Goal: Task Accomplishment & Management: Use online tool/utility

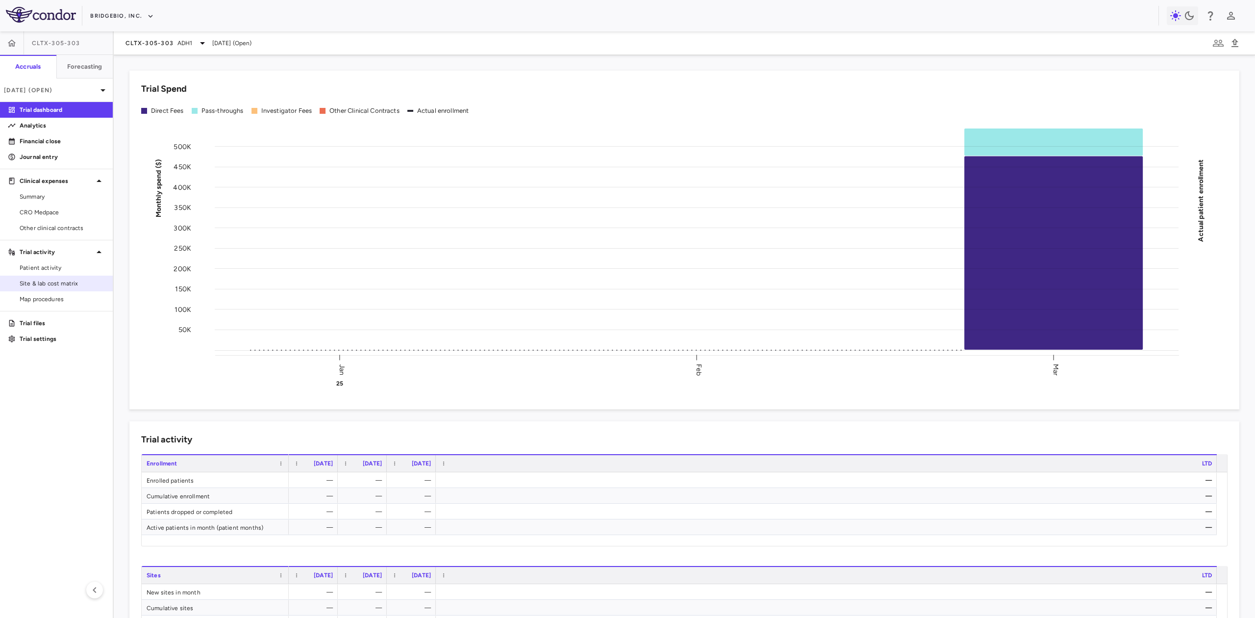
click at [74, 277] on link "Site & lab cost matrix" at bounding box center [56, 283] width 113 height 15
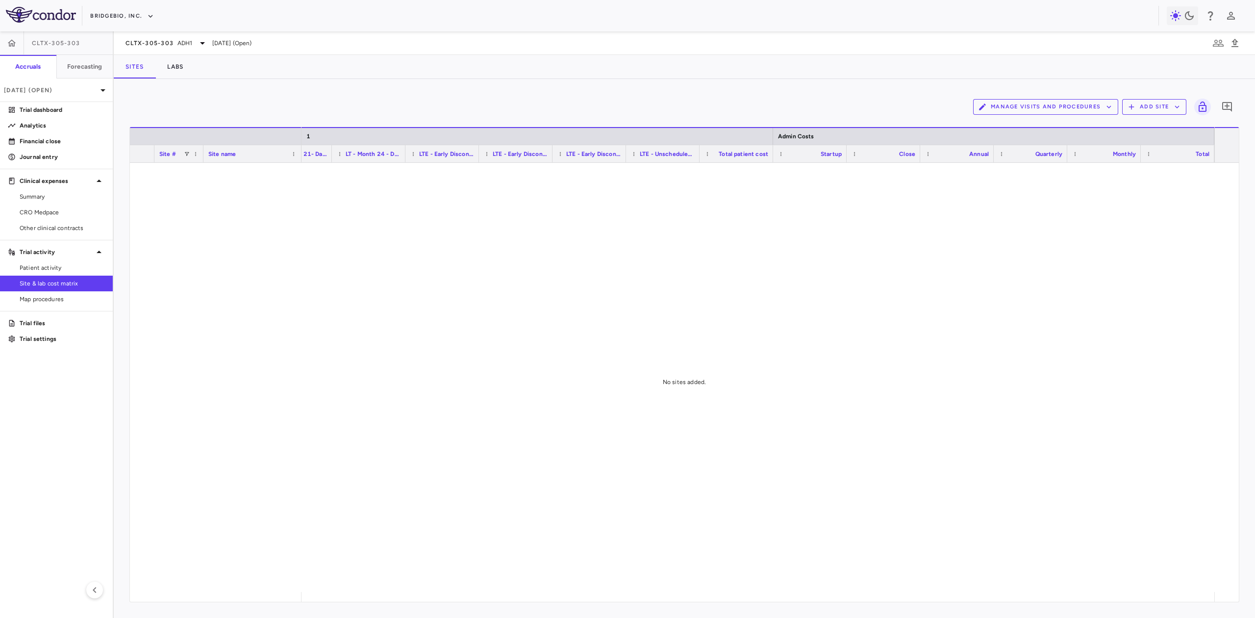
scroll to position [0, 1893]
click at [81, 60] on button "Forecasting" at bounding box center [84, 67] width 57 height 24
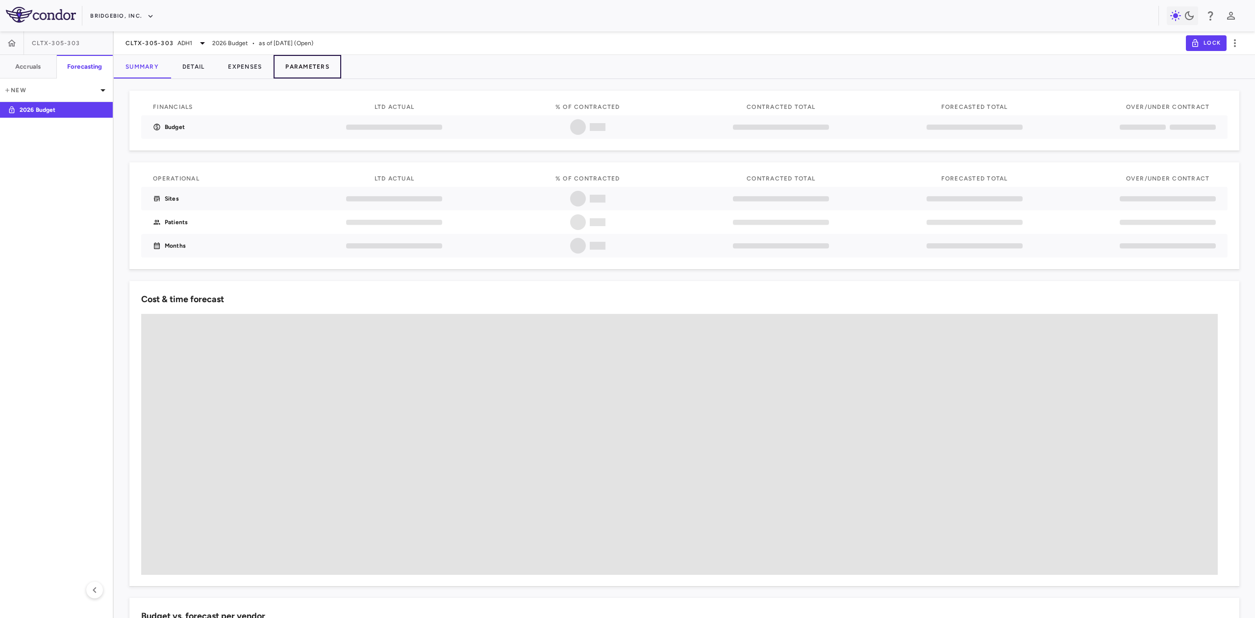
click at [308, 68] on button "Parameters" at bounding box center [308, 67] width 68 height 24
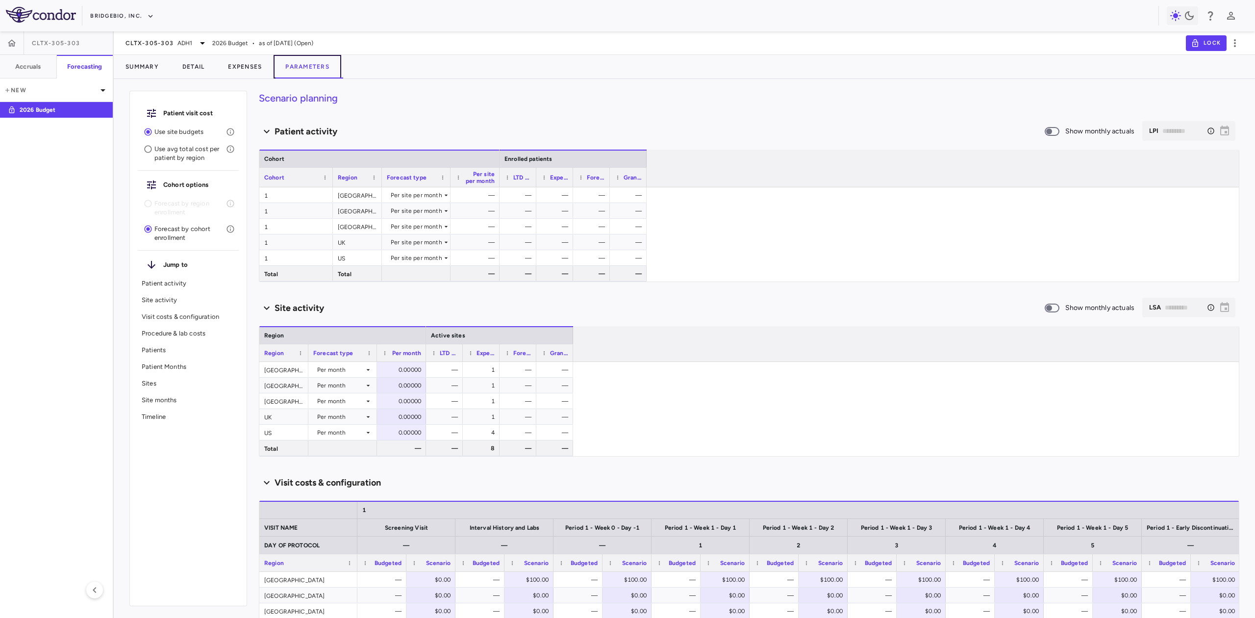
scroll to position [261, 0]
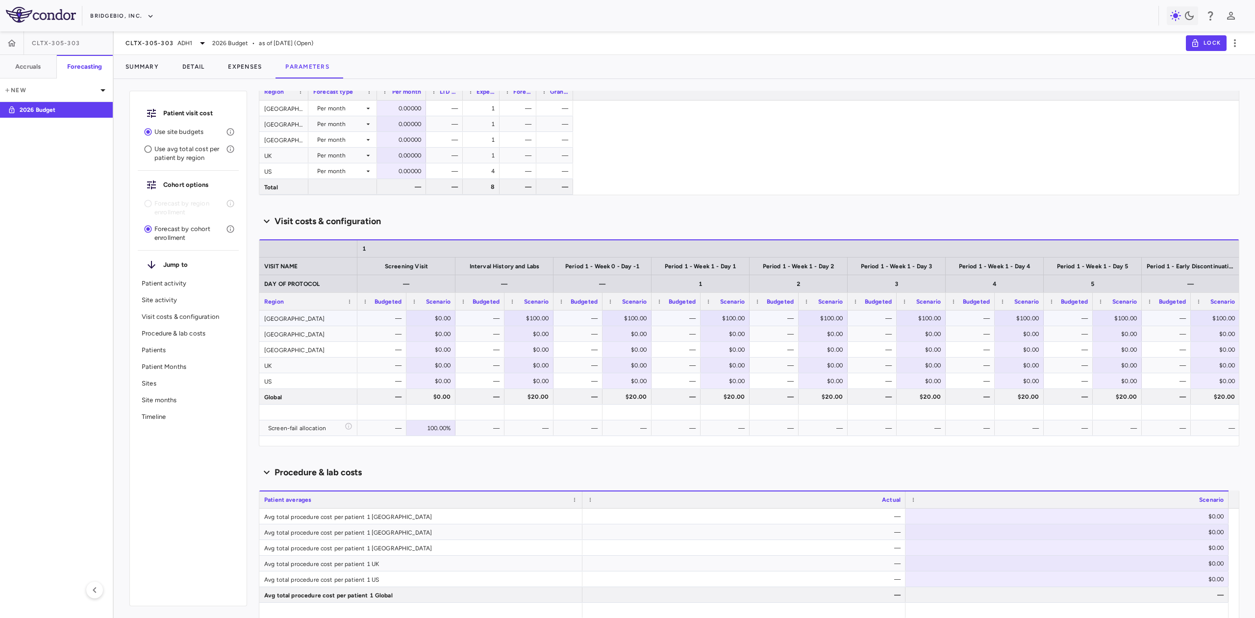
click at [291, 315] on div "[GEOGRAPHIC_DATA]" at bounding box center [308, 317] width 98 height 15
click at [286, 327] on div "[GEOGRAPHIC_DATA]" at bounding box center [308, 333] width 98 height 15
click at [282, 349] on div "[GEOGRAPHIC_DATA]" at bounding box center [308, 349] width 98 height 15
click at [281, 363] on div "UK" at bounding box center [308, 364] width 98 height 15
click at [279, 379] on div "US" at bounding box center [308, 380] width 98 height 15
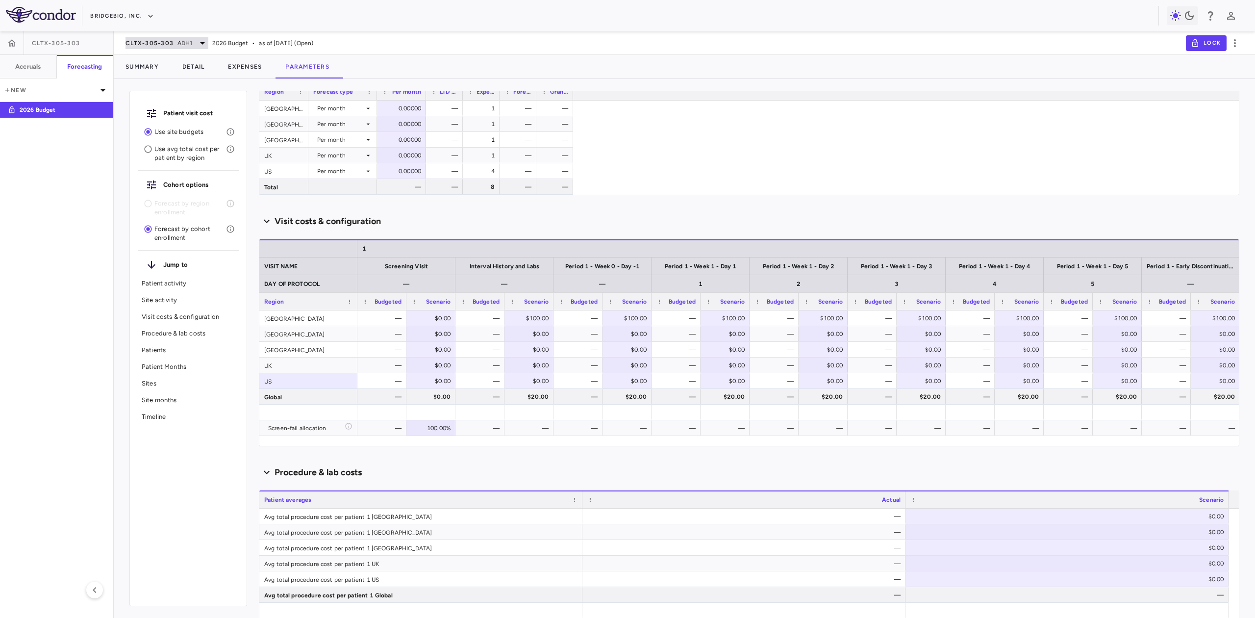
click at [156, 46] on span "CLTX-305-303" at bounding box center [150, 43] width 48 height 8
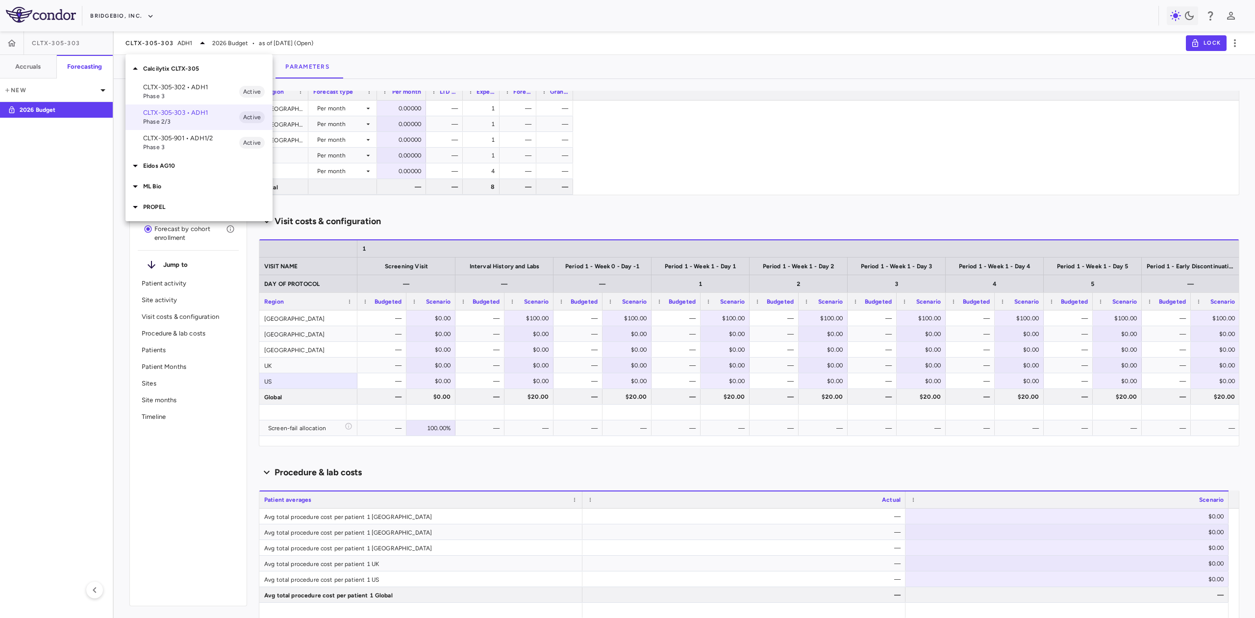
click at [157, 206] on p "PROPEL" at bounding box center [207, 207] width 129 height 9
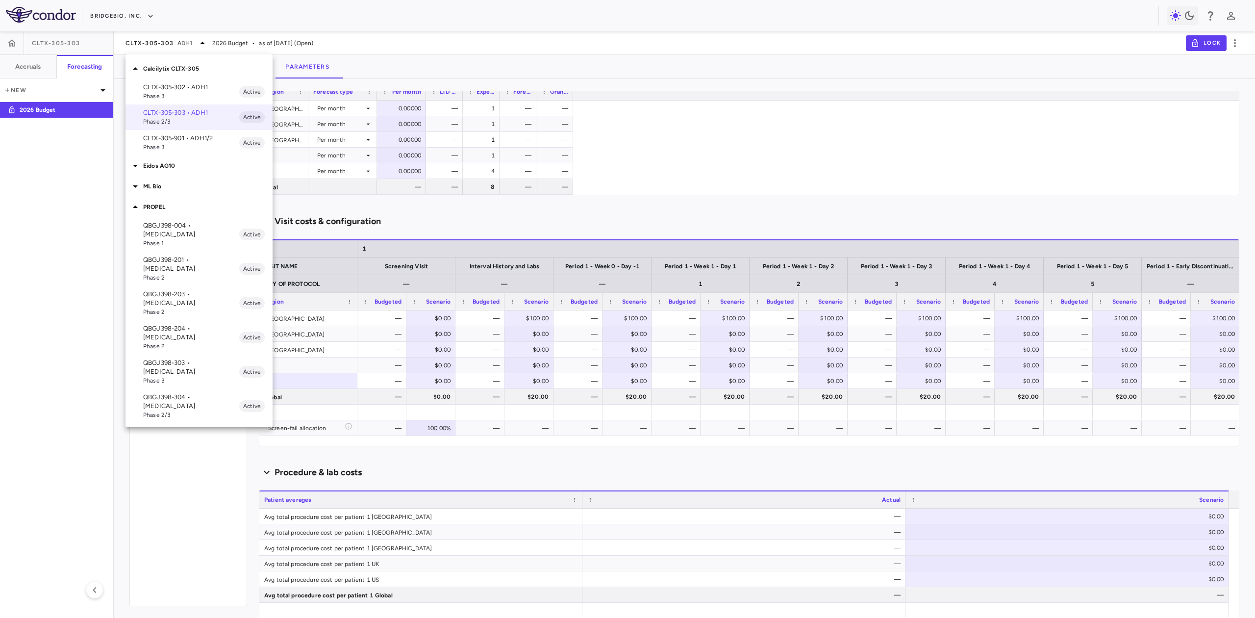
click at [199, 358] on p "QBGJ398-303 • [MEDICAL_DATA]" at bounding box center [191, 367] width 96 height 18
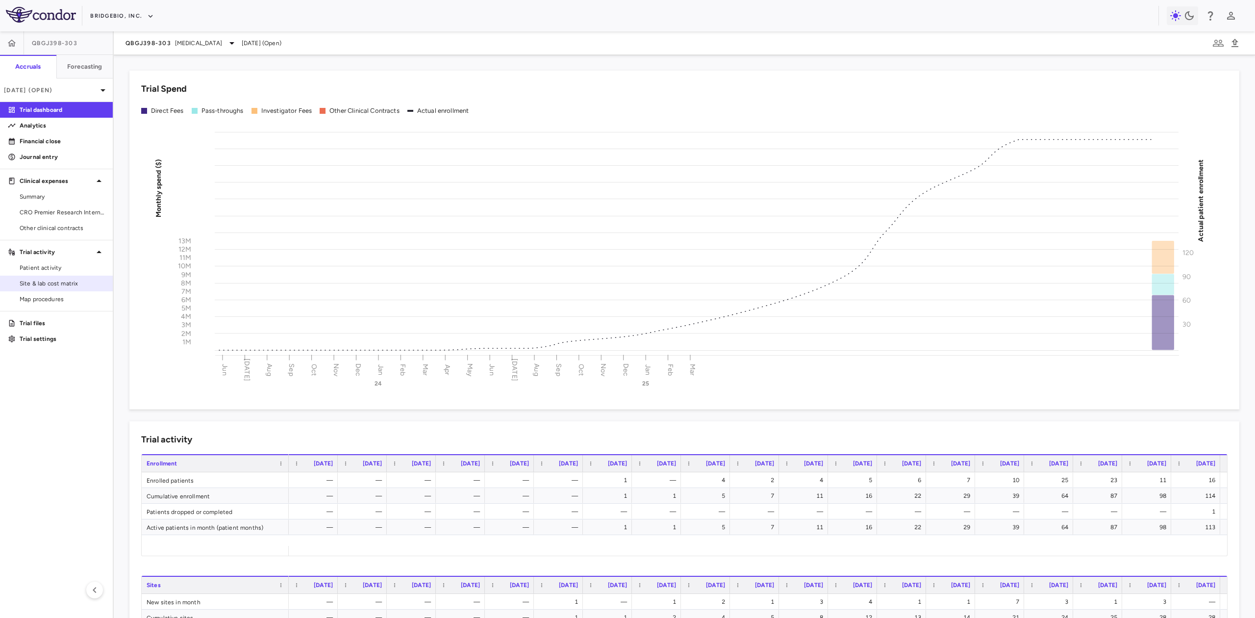
click at [53, 283] on span "Site & lab cost matrix" at bounding box center [62, 283] width 85 height 9
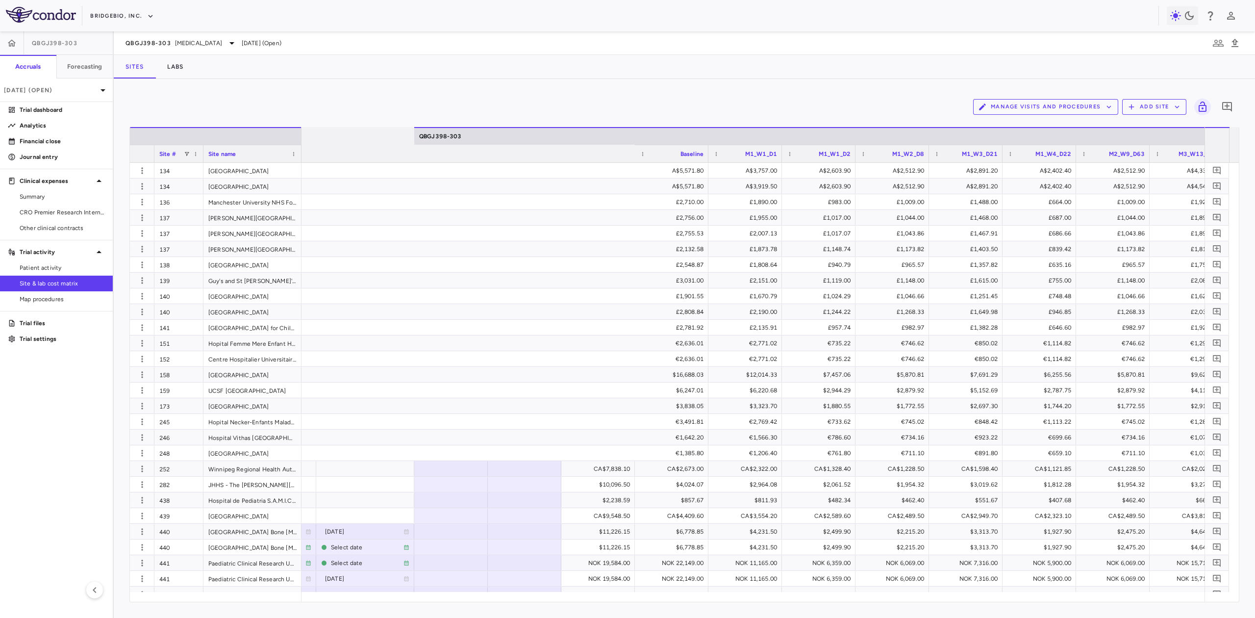
scroll to position [0, 1715]
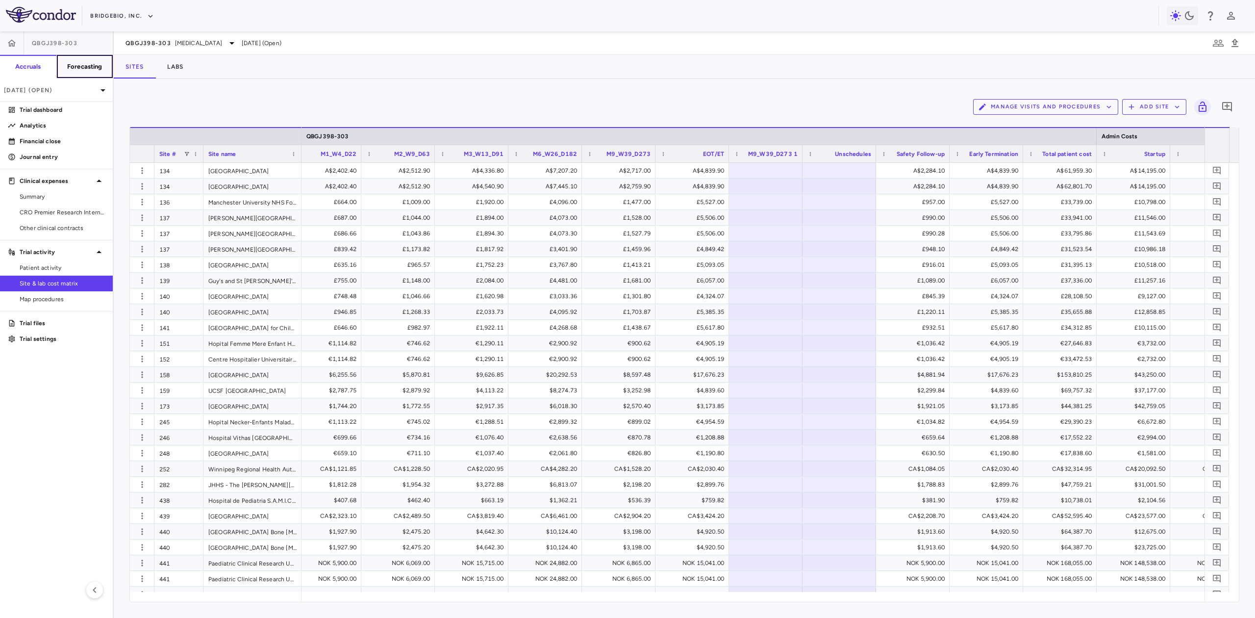
click at [77, 57] on button "Forecasting" at bounding box center [84, 67] width 57 height 24
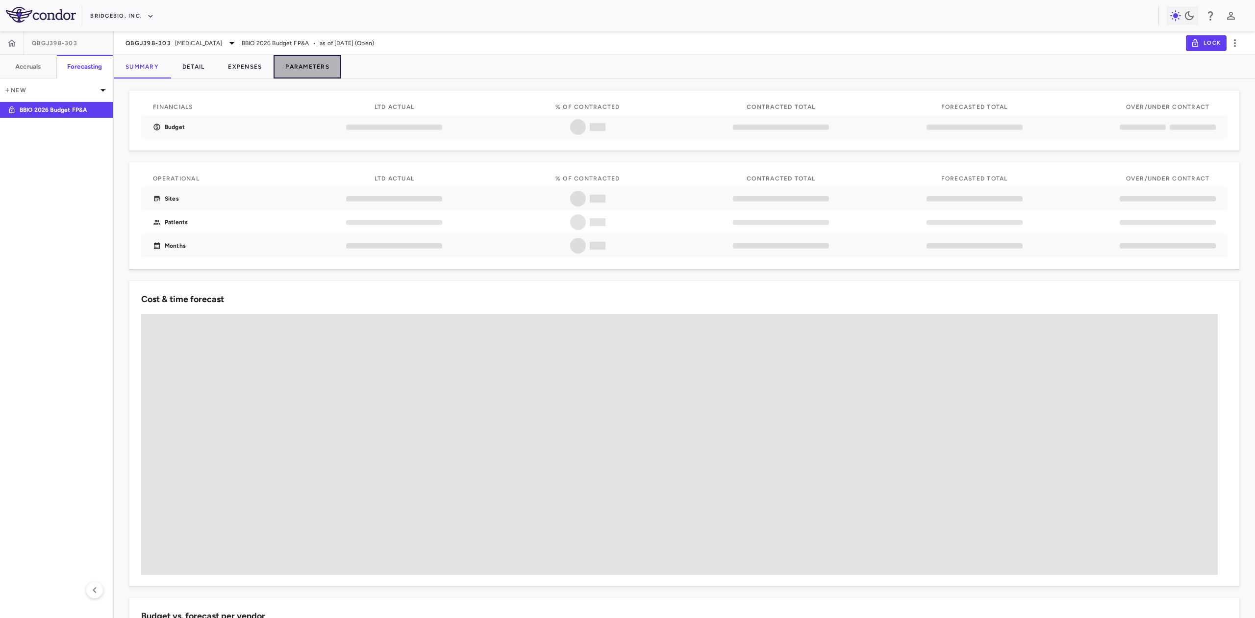
click at [305, 63] on button "Parameters" at bounding box center [308, 67] width 68 height 24
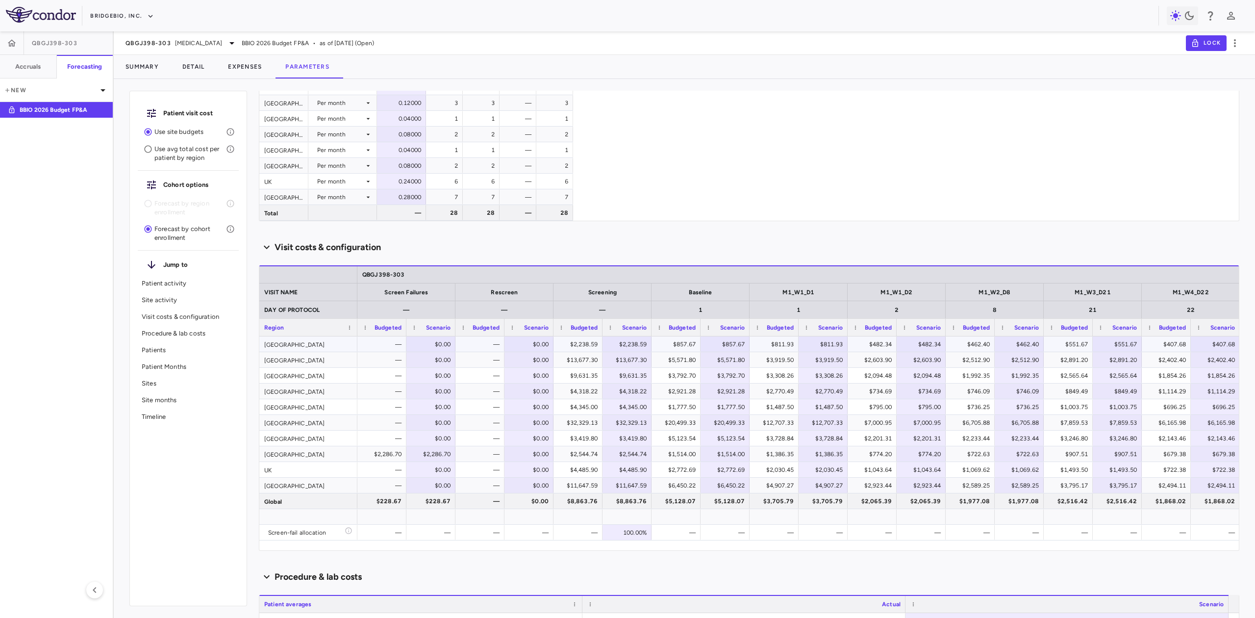
click at [328, 341] on div "[GEOGRAPHIC_DATA]" at bounding box center [308, 343] width 98 height 15
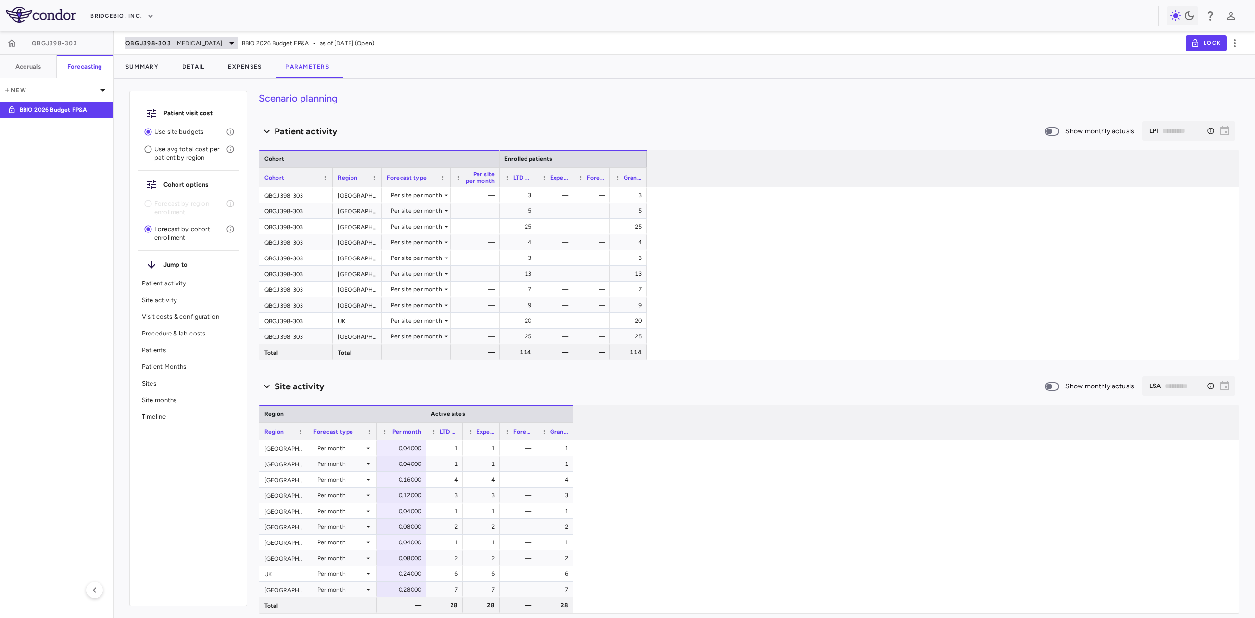
click at [194, 44] on span "[MEDICAL_DATA]" at bounding box center [198, 43] width 47 height 9
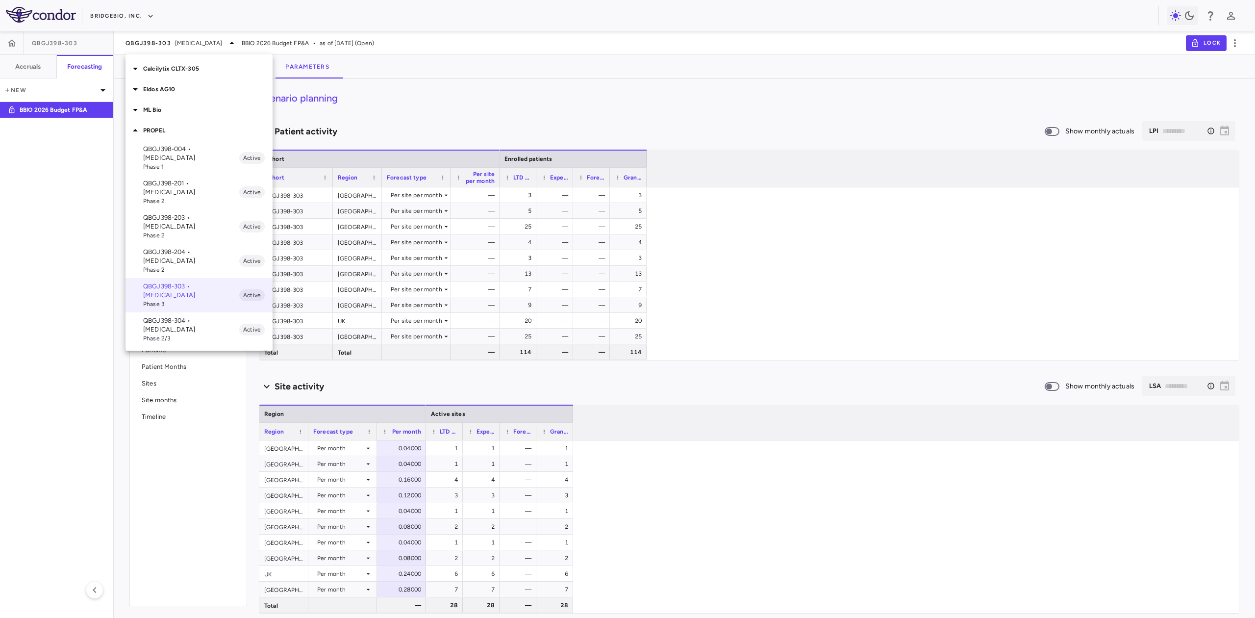
click at [198, 231] on span "Phase 2" at bounding box center [191, 235] width 96 height 9
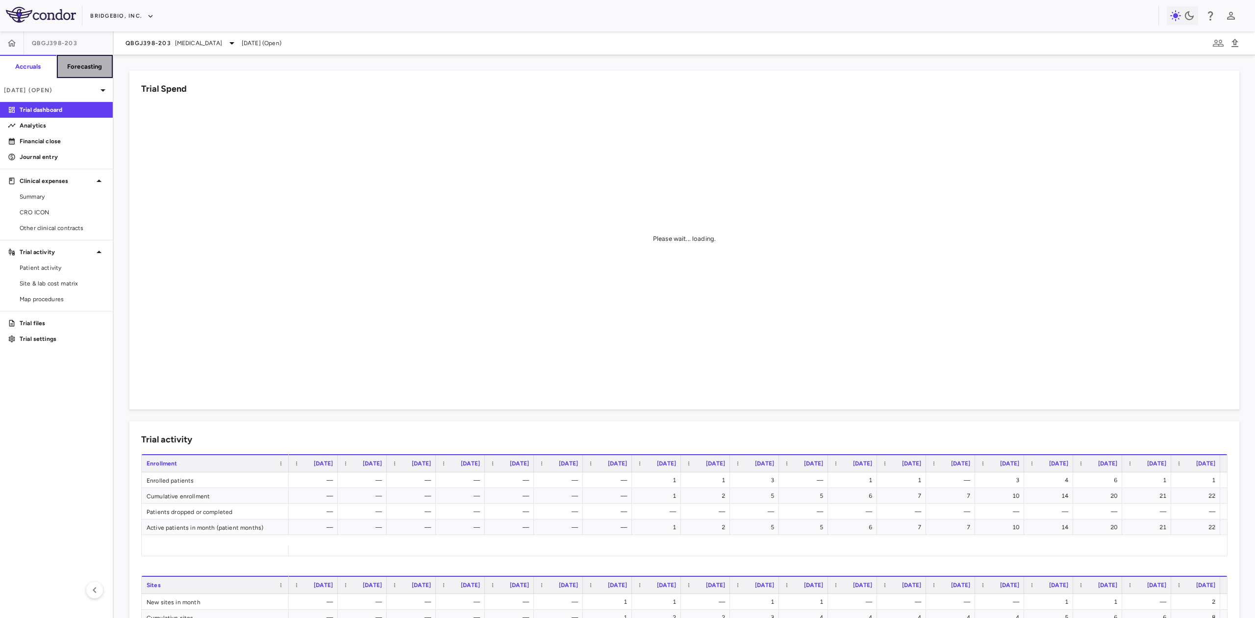
click at [99, 57] on button "Forecasting" at bounding box center [84, 67] width 57 height 24
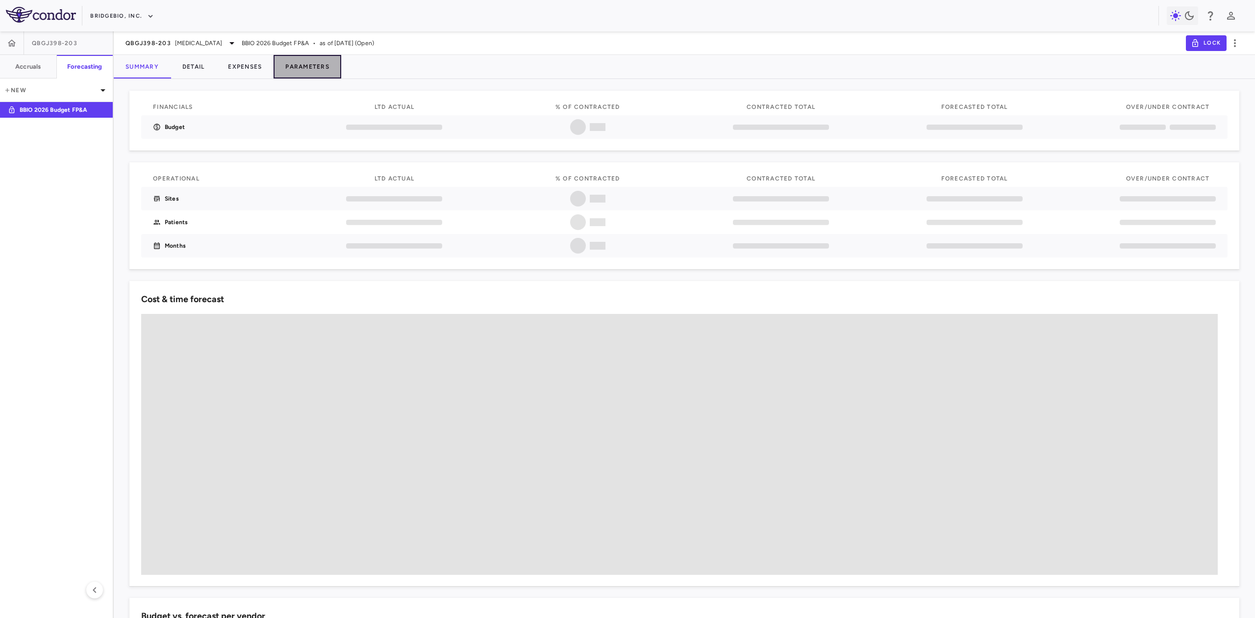
click at [318, 67] on button "Parameters" at bounding box center [308, 67] width 68 height 24
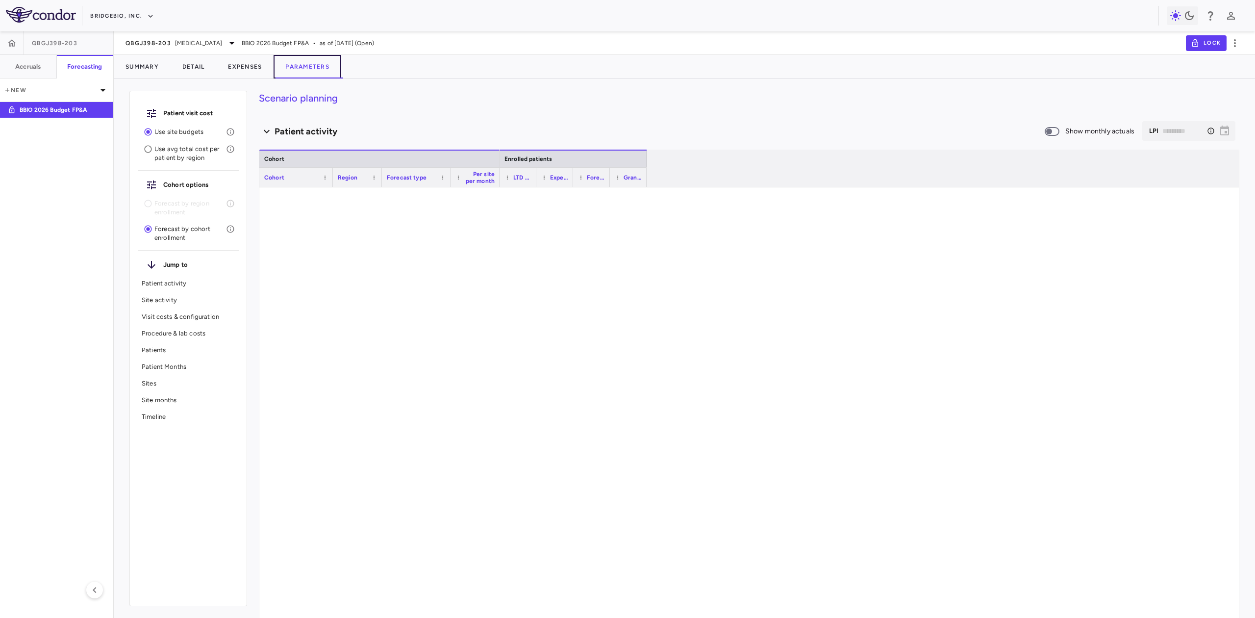
type input "********"
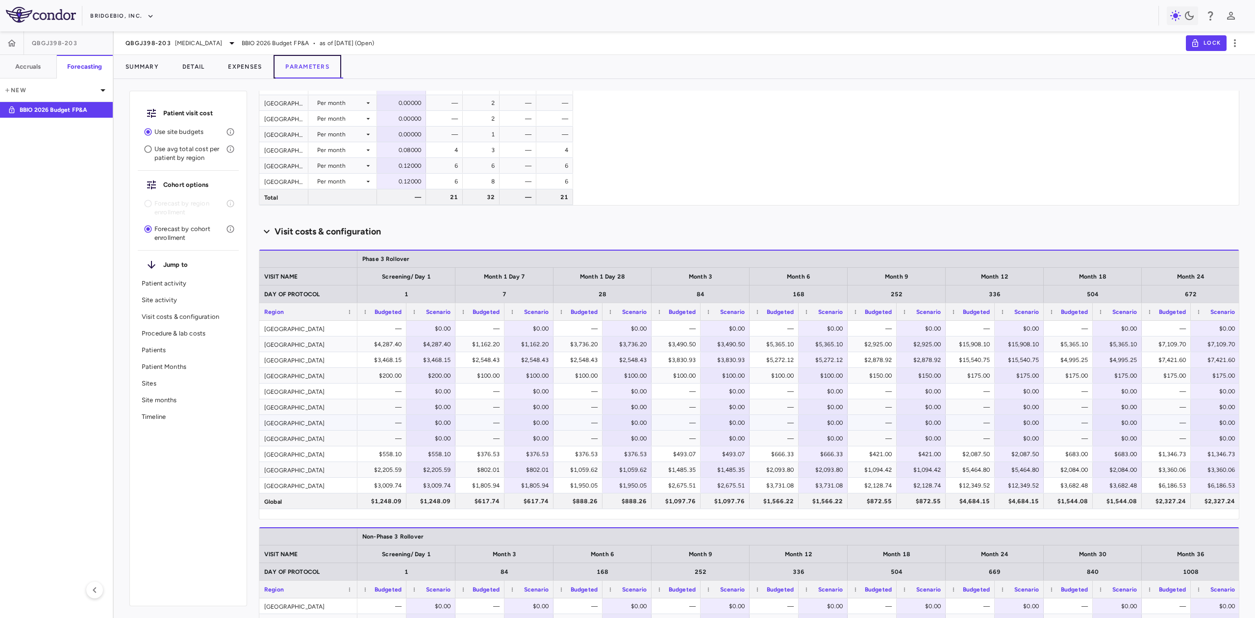
scroll to position [850, 0]
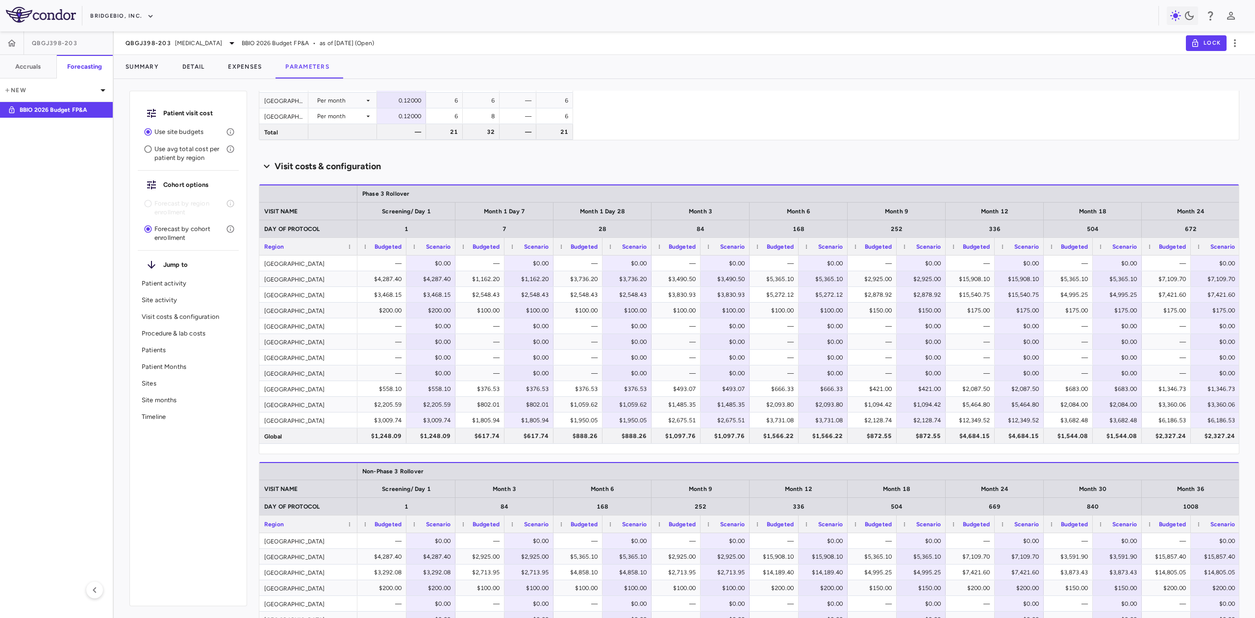
click at [304, 259] on div "[GEOGRAPHIC_DATA]" at bounding box center [308, 262] width 98 height 15
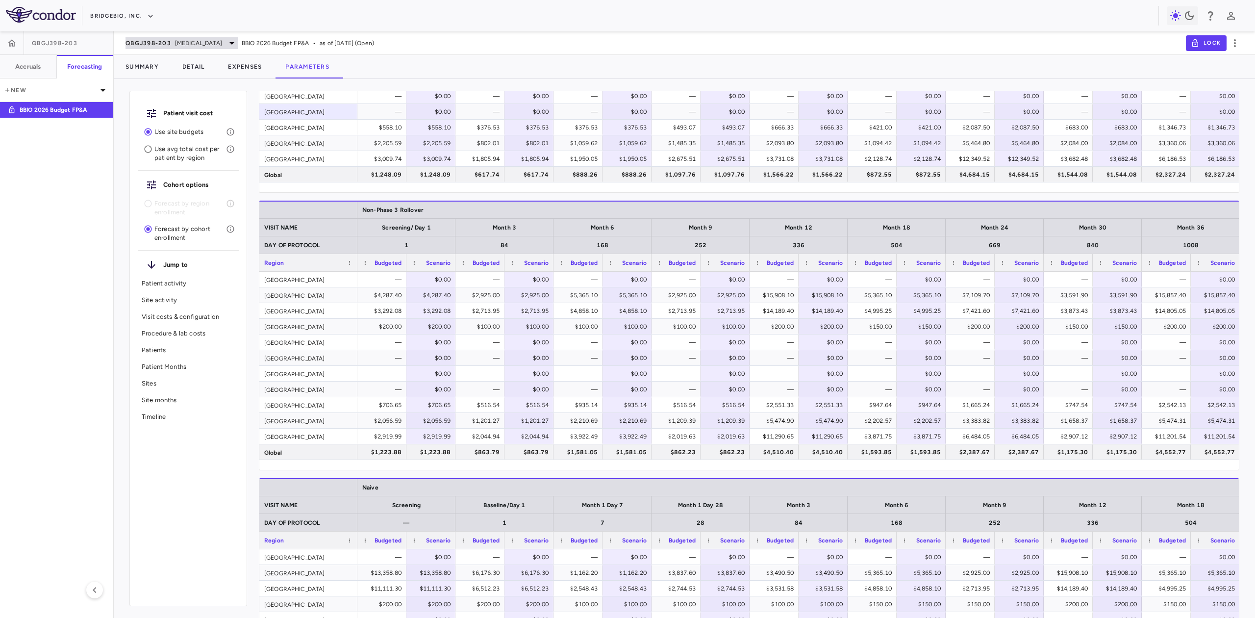
click at [177, 39] on span "[MEDICAL_DATA]" at bounding box center [198, 43] width 47 height 9
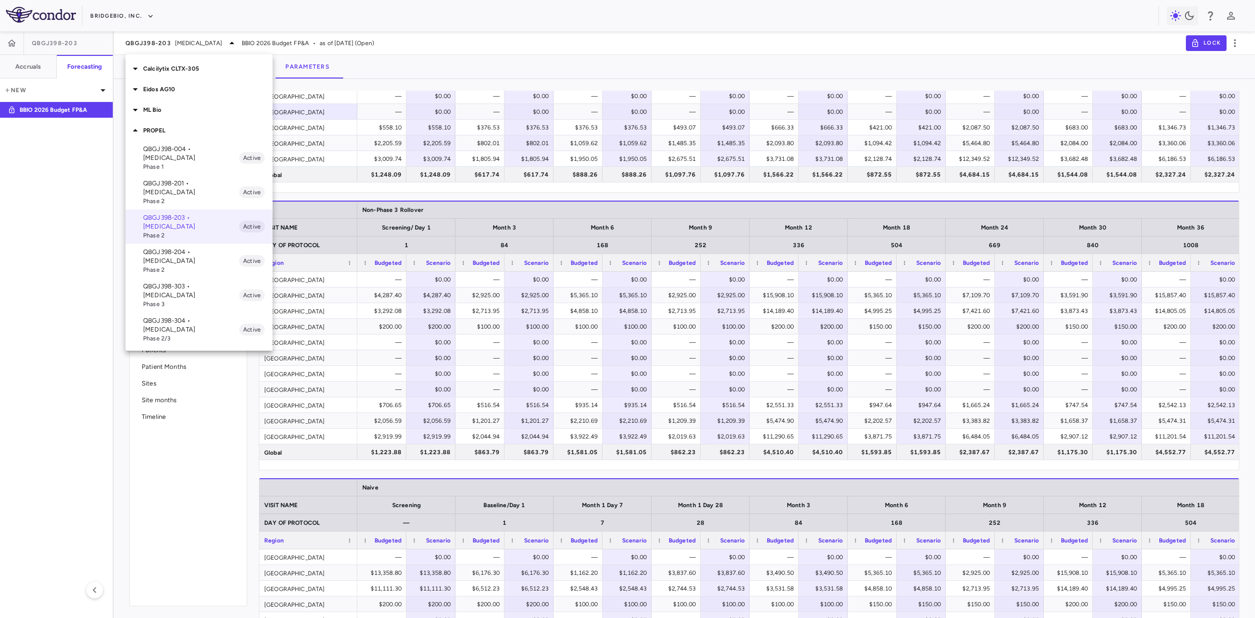
click at [190, 153] on p "QBGJ398-004 • [MEDICAL_DATA]" at bounding box center [191, 154] width 96 height 18
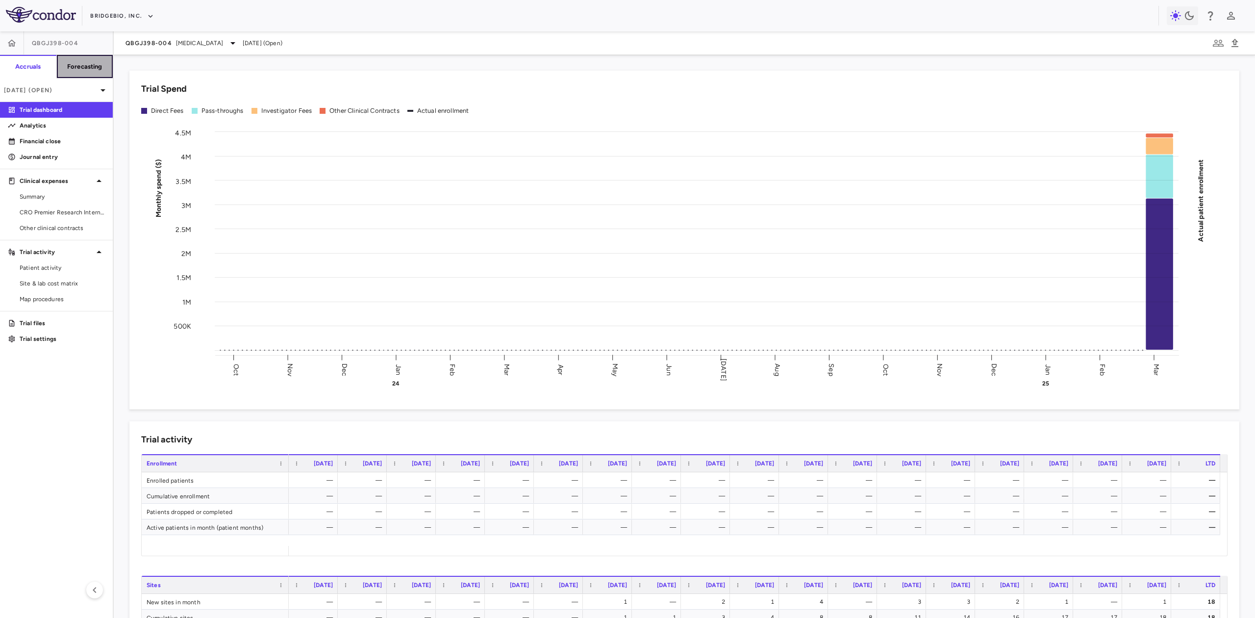
click at [98, 71] on button "Forecasting" at bounding box center [84, 67] width 57 height 24
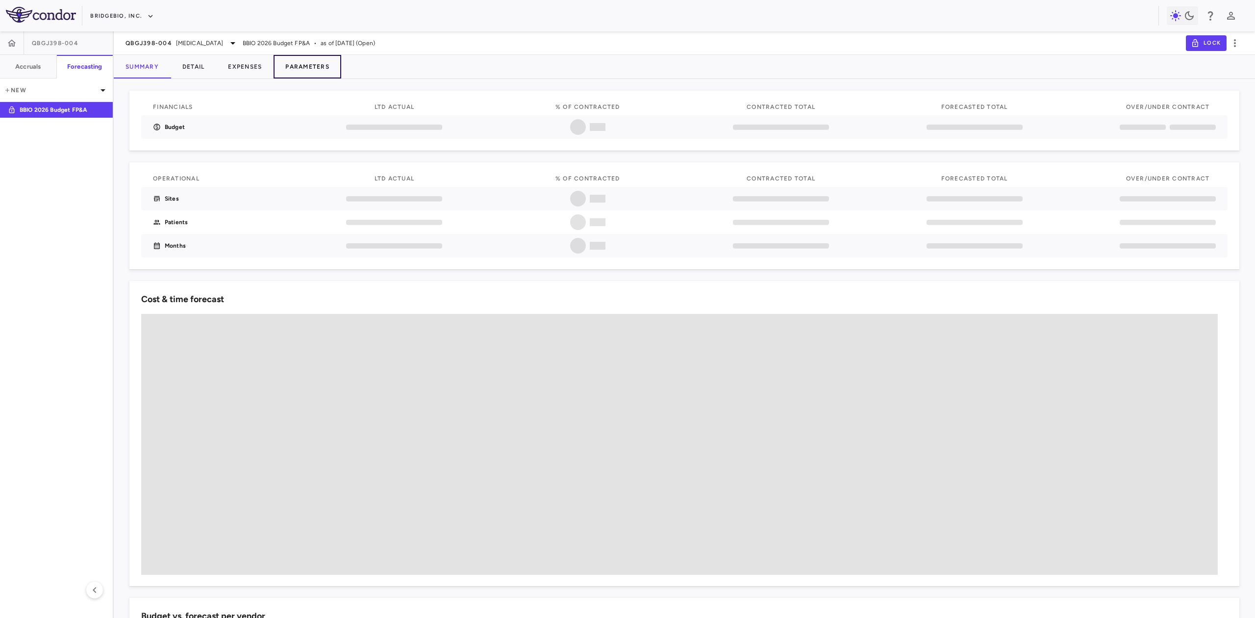
click at [291, 65] on button "Parameters" at bounding box center [308, 67] width 68 height 24
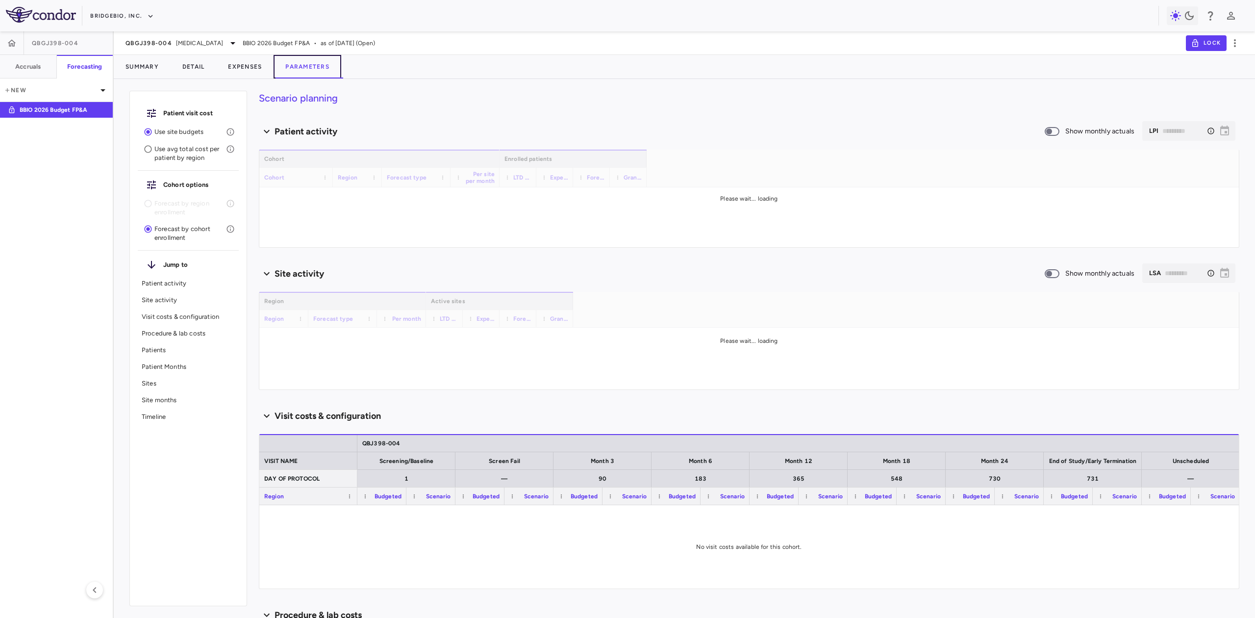
type input "********"
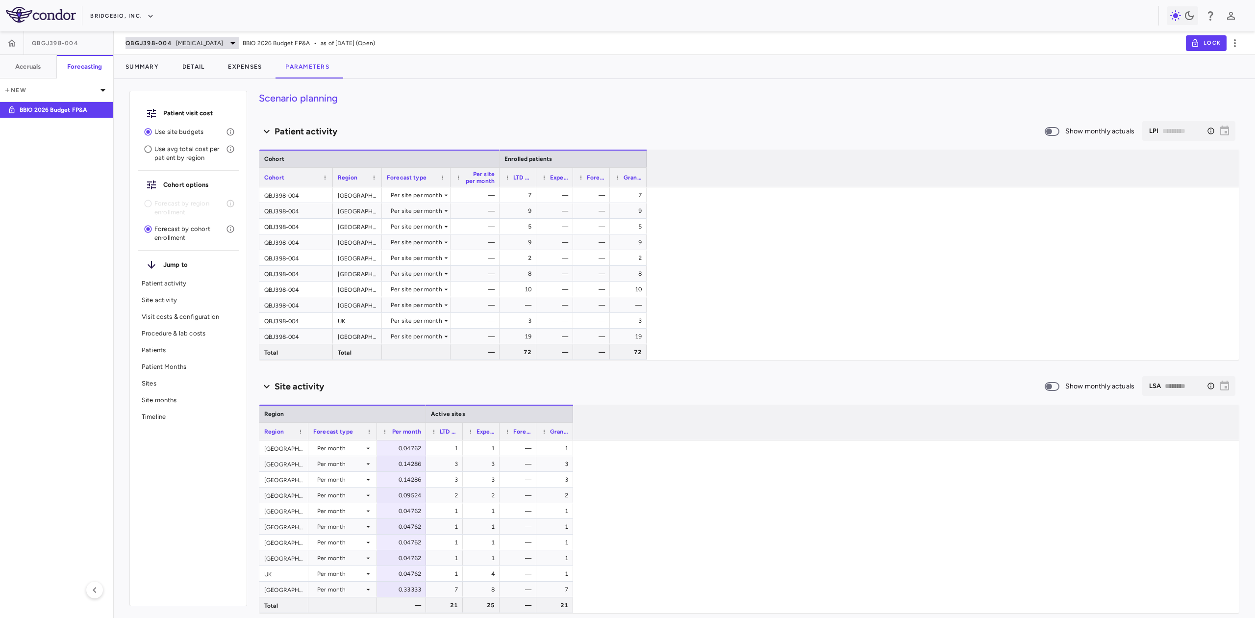
click at [153, 46] on span "QBGJ398-004" at bounding box center [149, 43] width 47 height 8
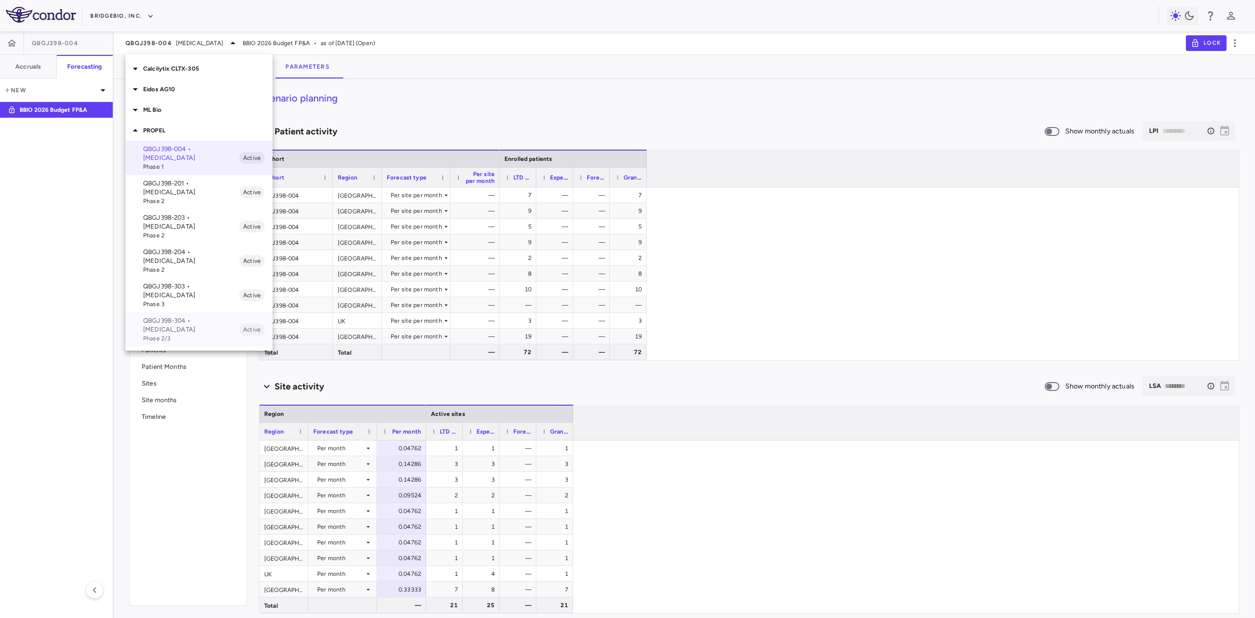
click at [187, 316] on p "QBGJ398-304 • [MEDICAL_DATA]" at bounding box center [191, 325] width 96 height 18
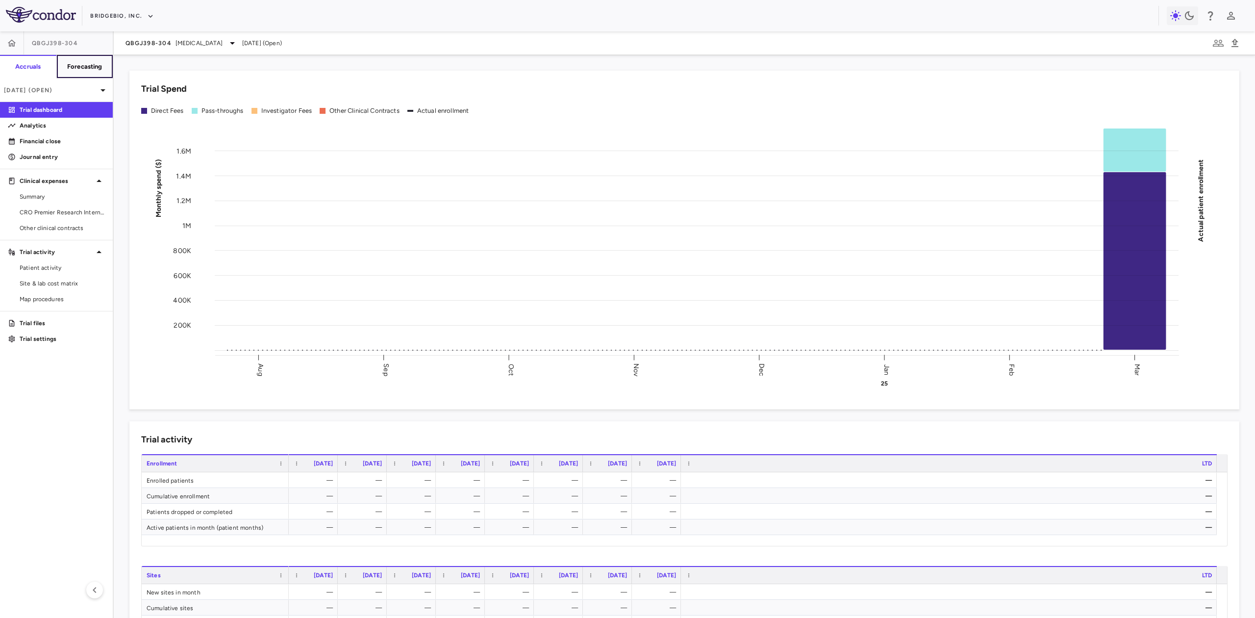
click at [87, 63] on h6 "Forecasting" at bounding box center [84, 66] width 35 height 9
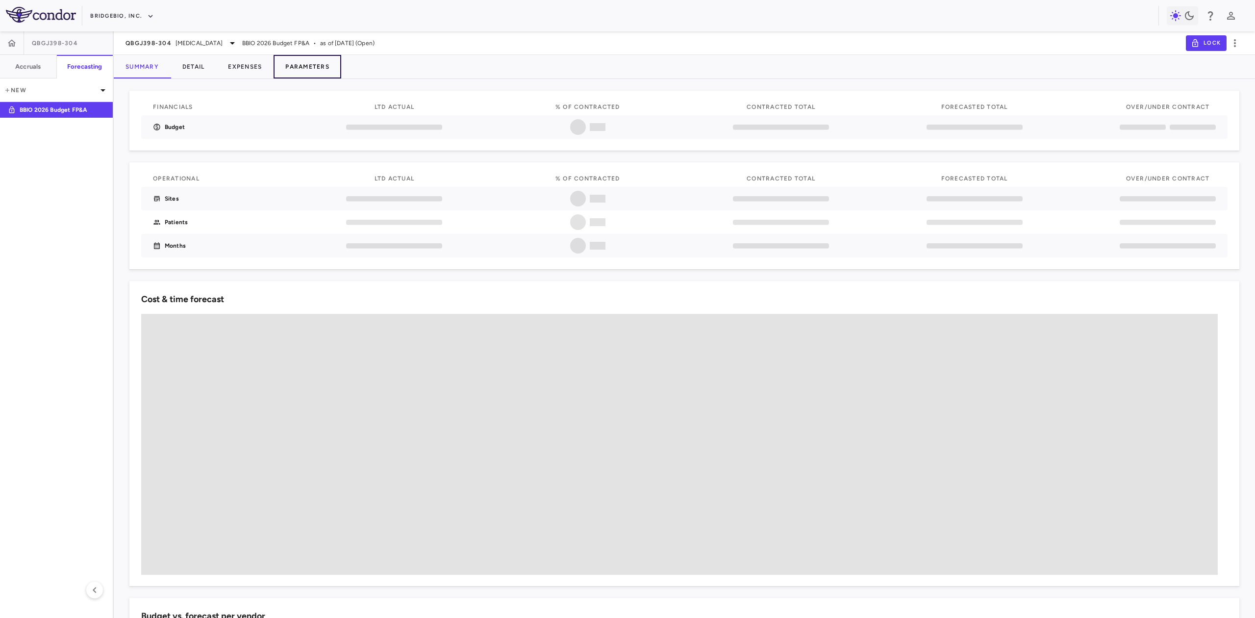
click at [324, 67] on button "Parameters" at bounding box center [308, 67] width 68 height 24
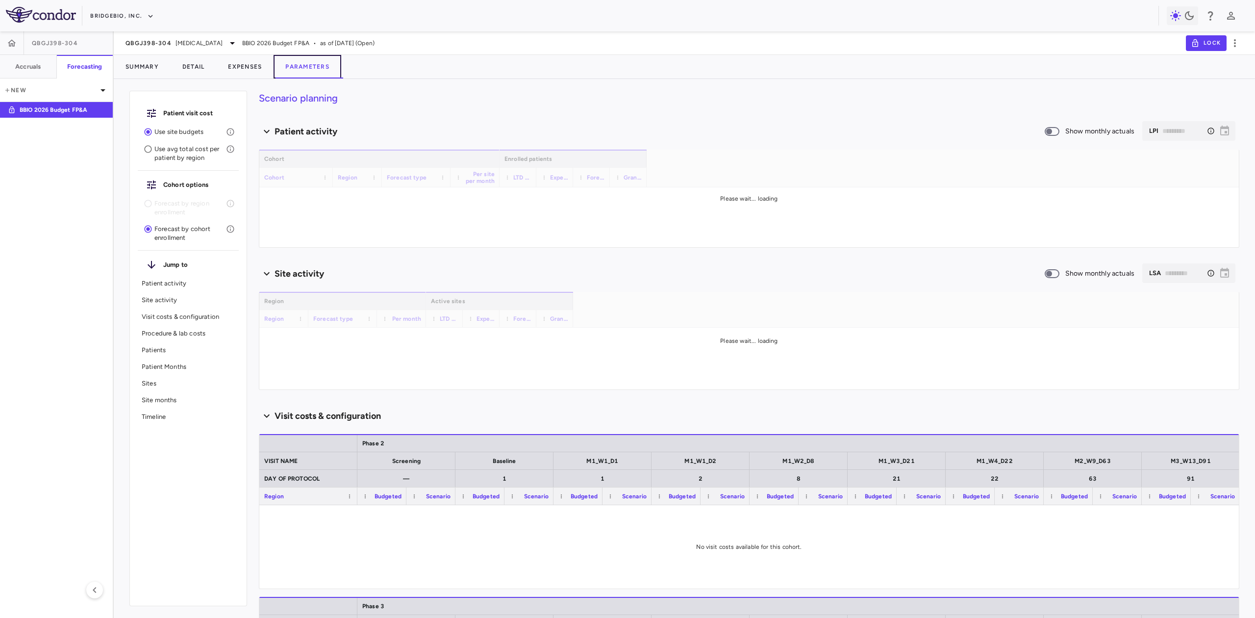
type input "********"
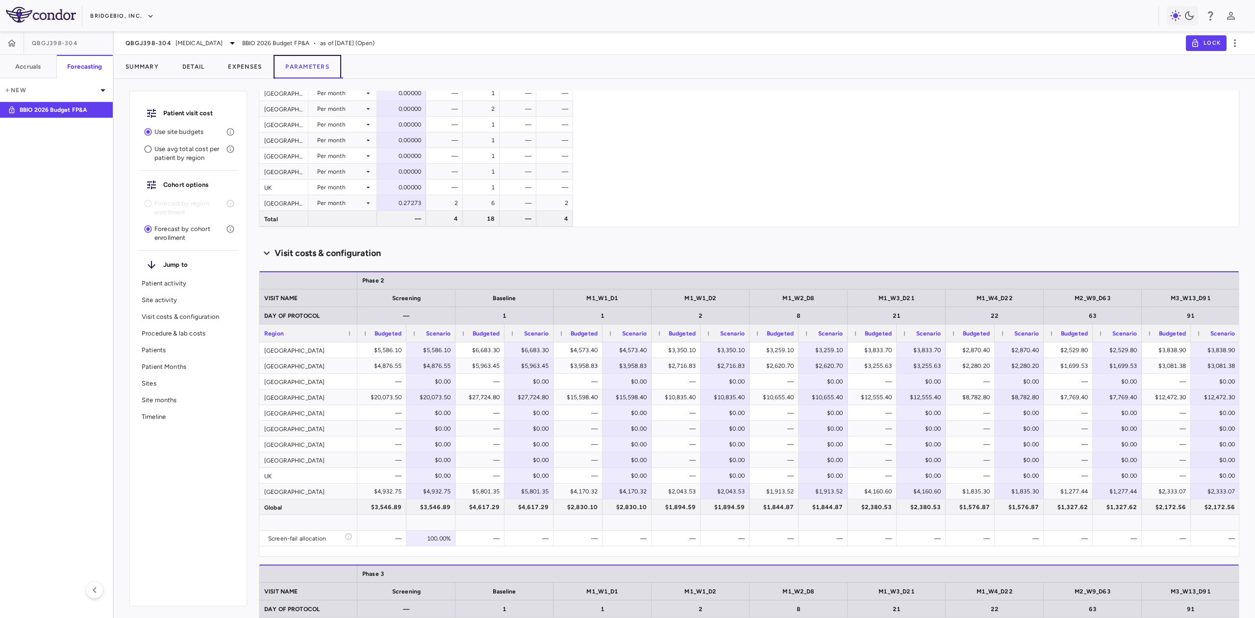
scroll to position [654, 0]
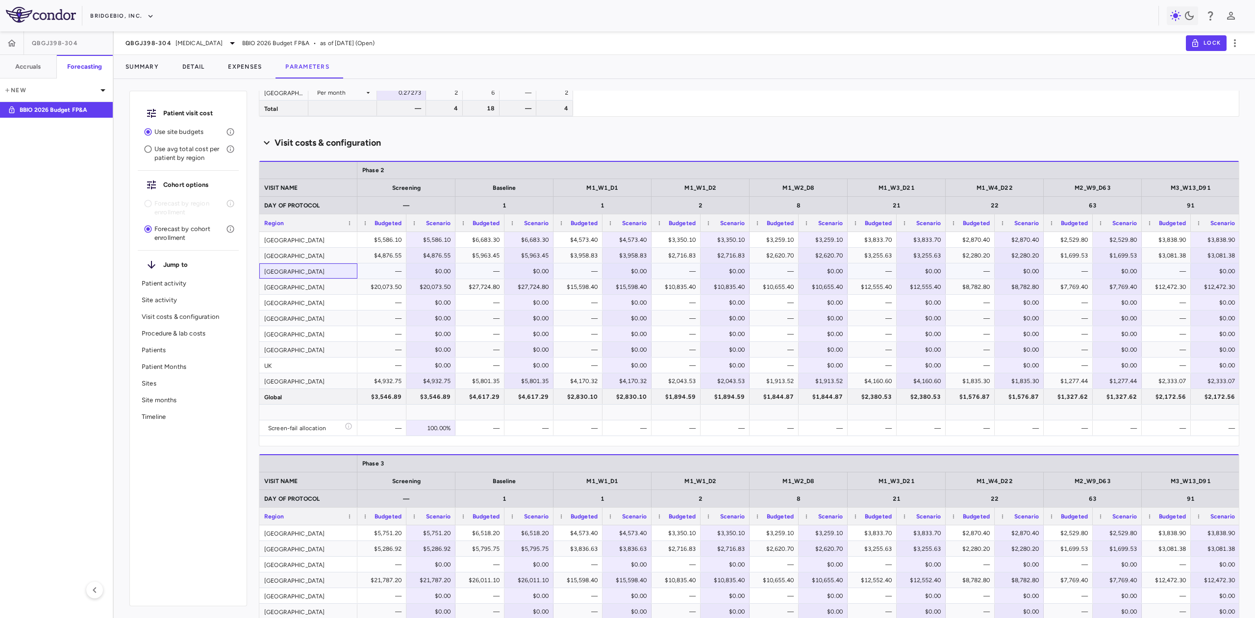
click at [311, 271] on div "[GEOGRAPHIC_DATA]" at bounding box center [308, 270] width 98 height 15
click at [199, 44] on span "[MEDICAL_DATA]" at bounding box center [199, 43] width 47 height 9
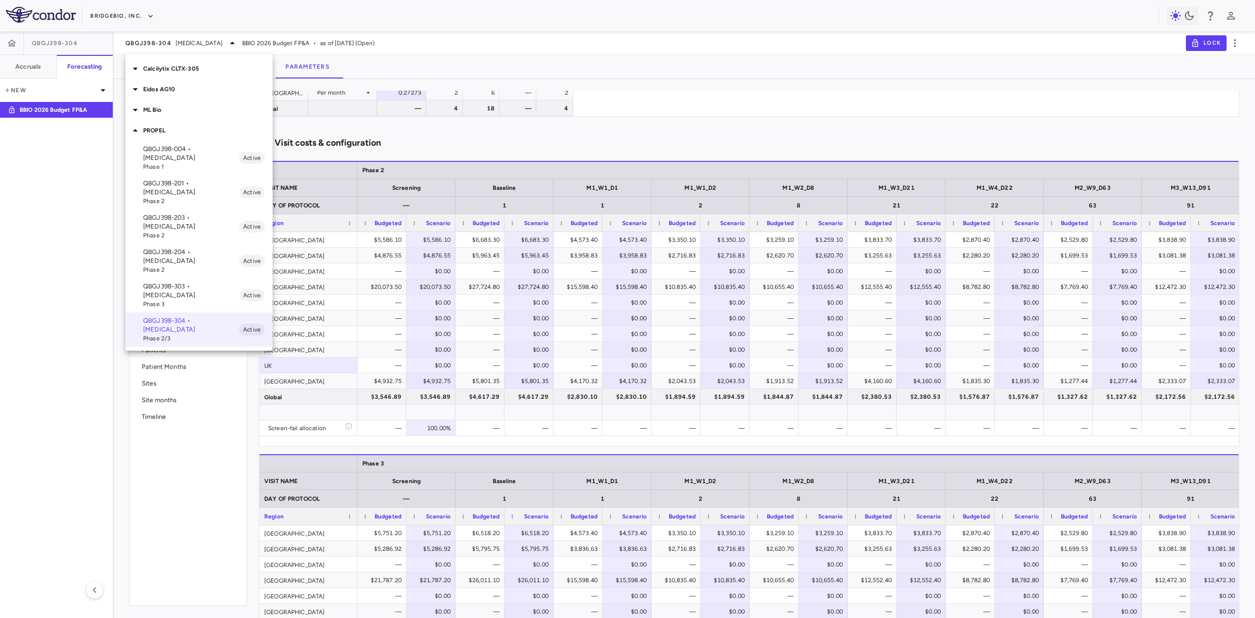
click at [185, 248] on p "QBGJ398-204 • [MEDICAL_DATA]" at bounding box center [191, 257] width 96 height 18
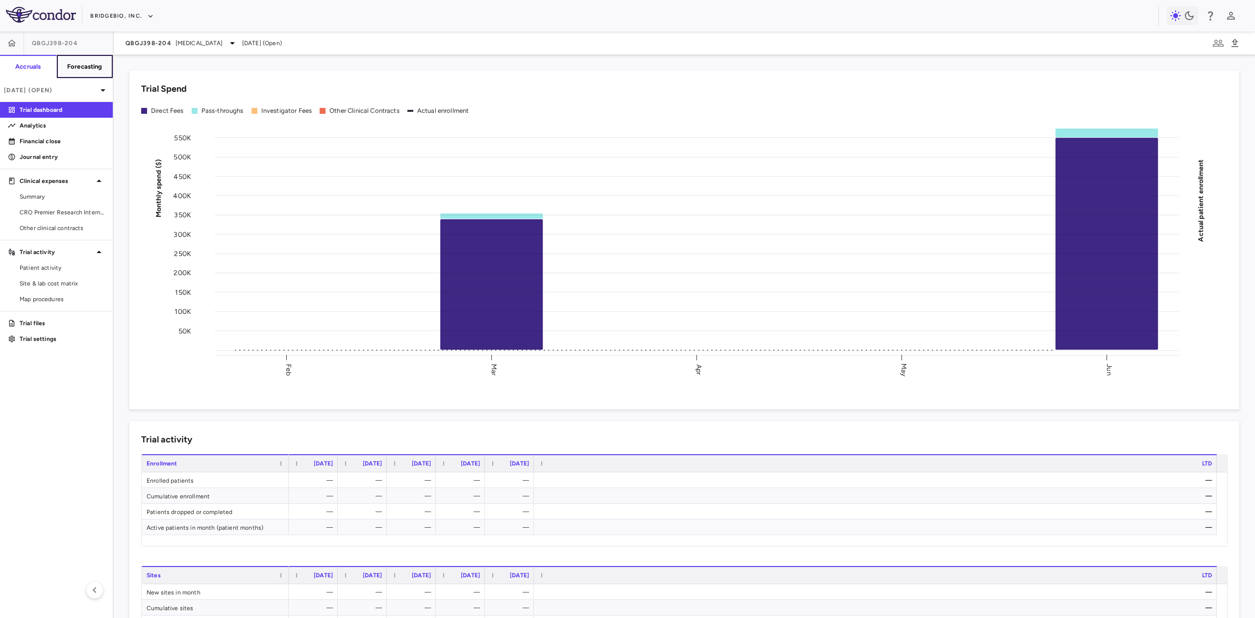
click at [89, 69] on h6 "Forecasting" at bounding box center [84, 66] width 35 height 9
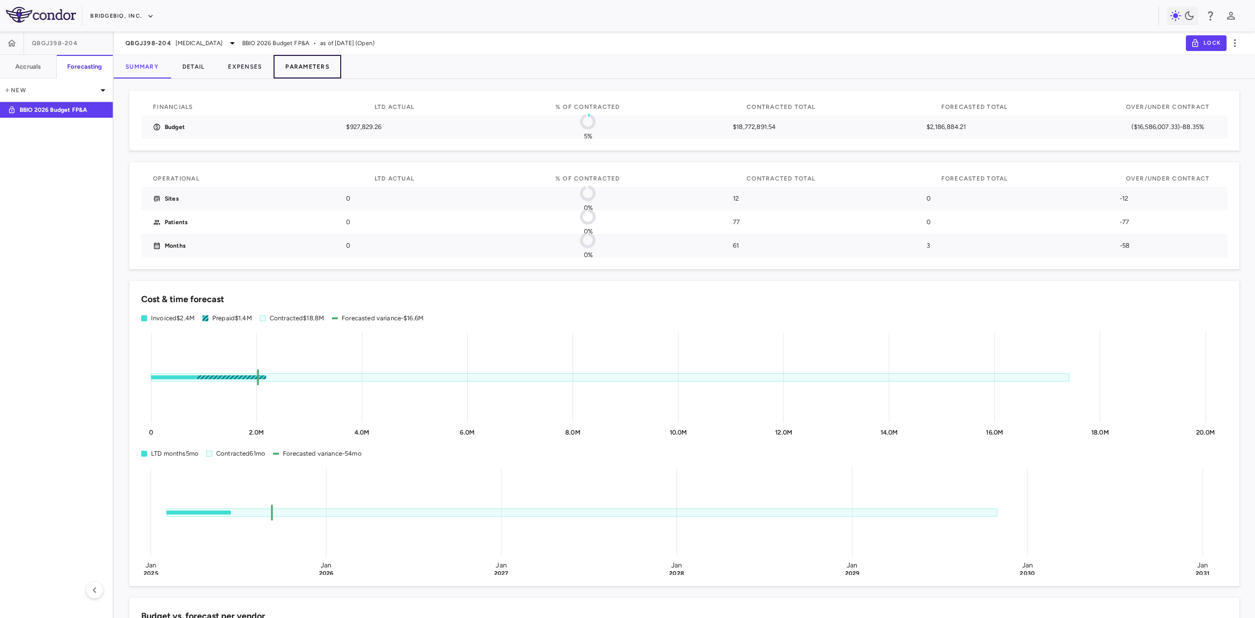
click at [320, 69] on button "Parameters" at bounding box center [308, 67] width 68 height 24
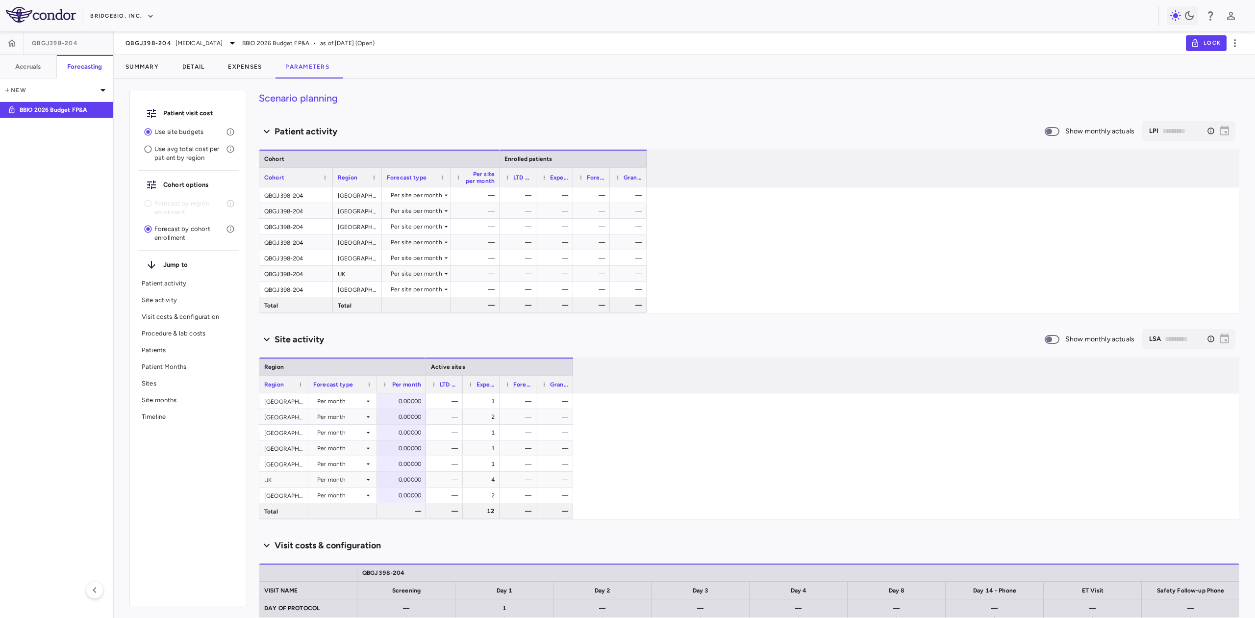
drag, startPoint x: 324, startPoint y: 24, endPoint x: 365, endPoint y: 1, distance: 47.2
click at [324, 24] on div "BridgeBio, Inc." at bounding box center [627, 15] width 1255 height 31
click at [14, 381] on aside "QBGJ398-204 Accruals Forecasting New BBIO 2026 Budget FP&A" at bounding box center [57, 324] width 114 height 586
click at [169, 40] on span "QBGJ398-204" at bounding box center [149, 43] width 46 height 8
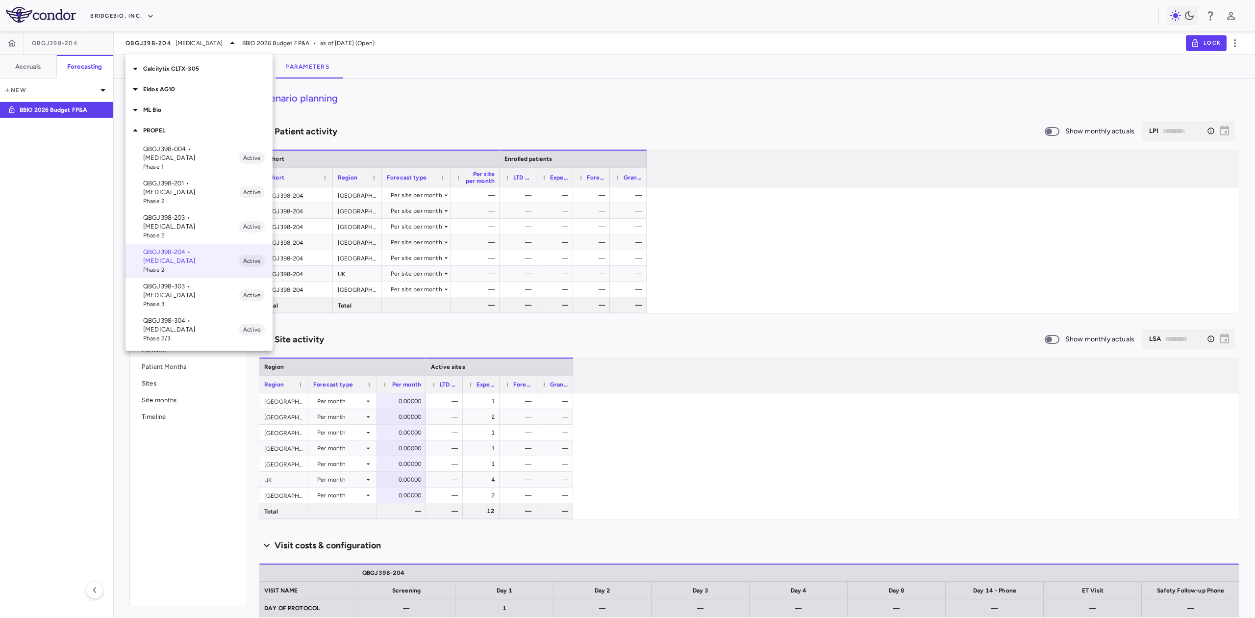
click at [189, 159] on p "QBGJ398-004 • [MEDICAL_DATA]" at bounding box center [191, 154] width 96 height 18
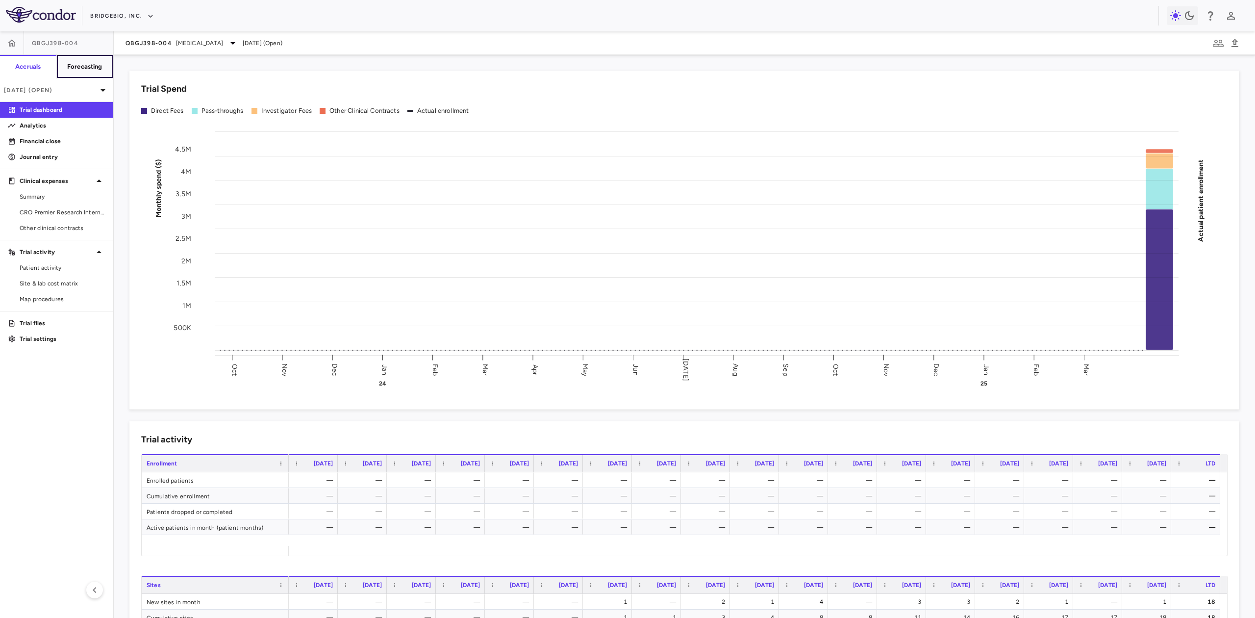
click at [89, 63] on h6 "Forecasting" at bounding box center [84, 66] width 35 height 9
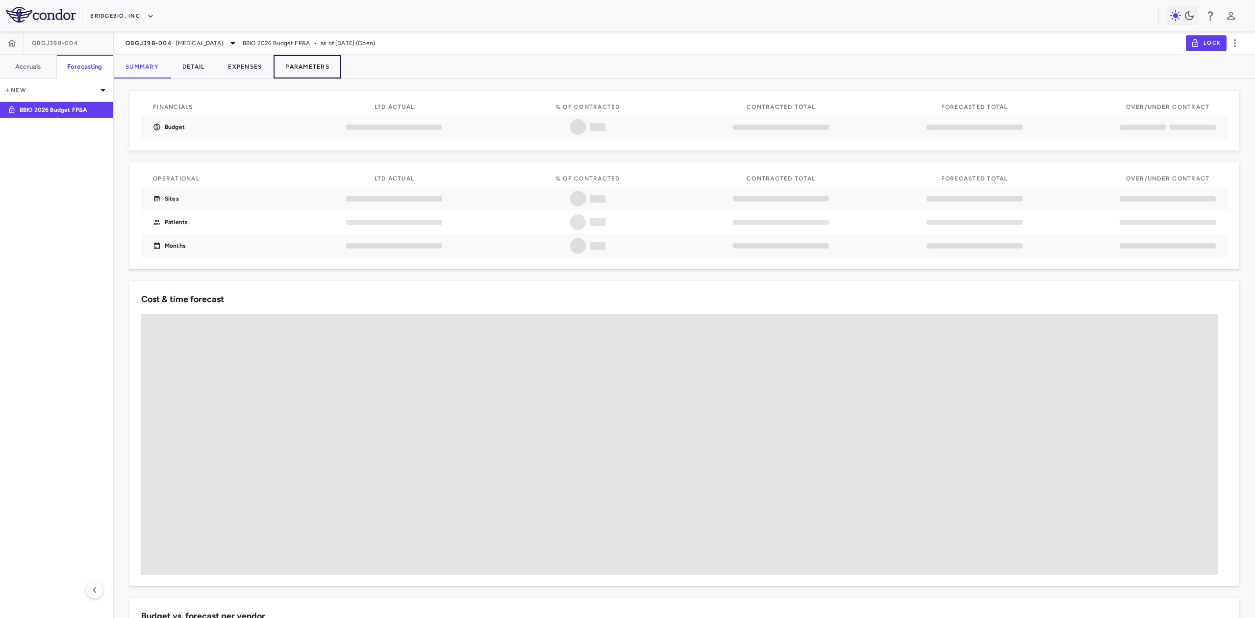
click at [296, 65] on button "Parameters" at bounding box center [308, 67] width 68 height 24
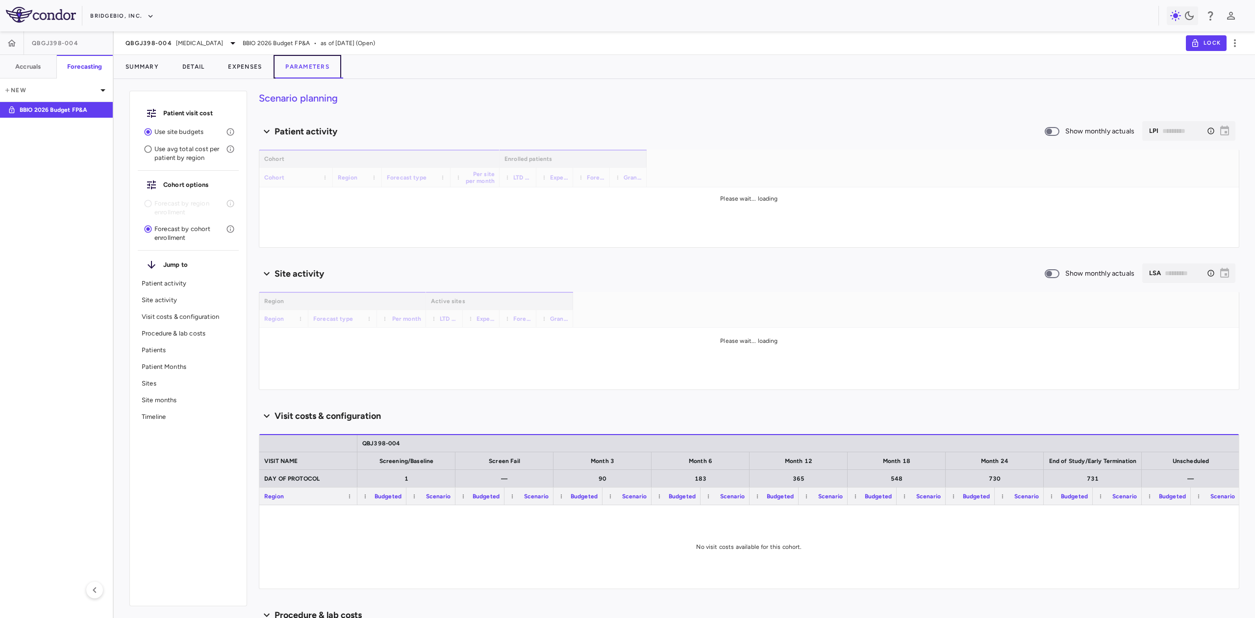
type input "********"
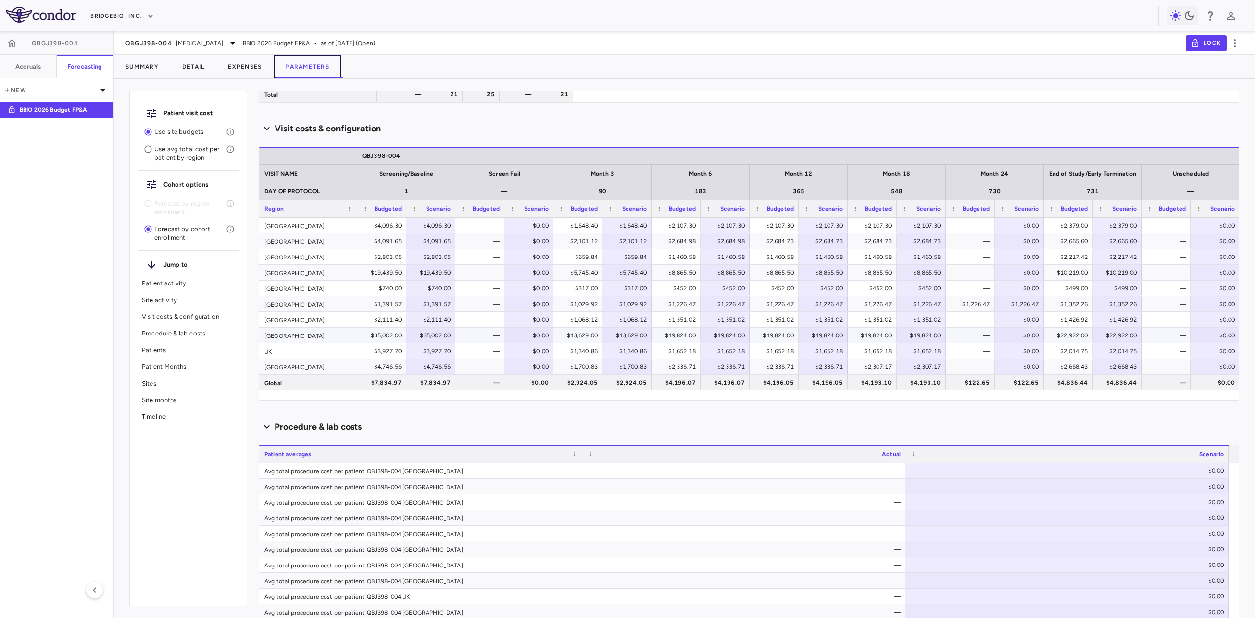
scroll to position [523, 0]
